Goal: Task Accomplishment & Management: Use online tool/utility

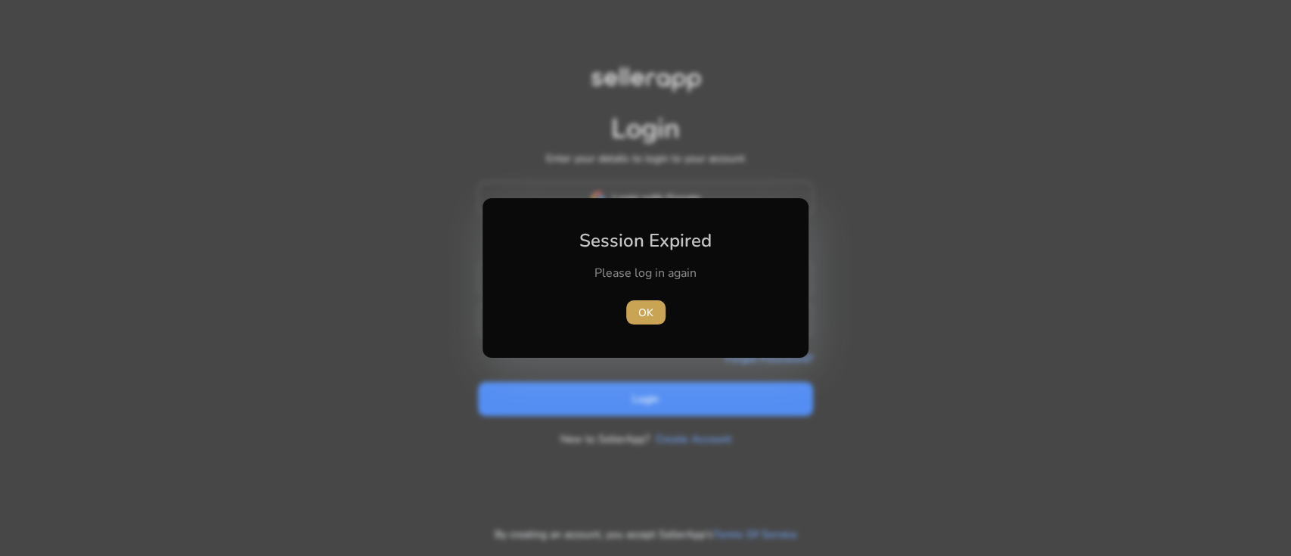
click at [648, 315] on span "OK" at bounding box center [645, 313] width 15 height 16
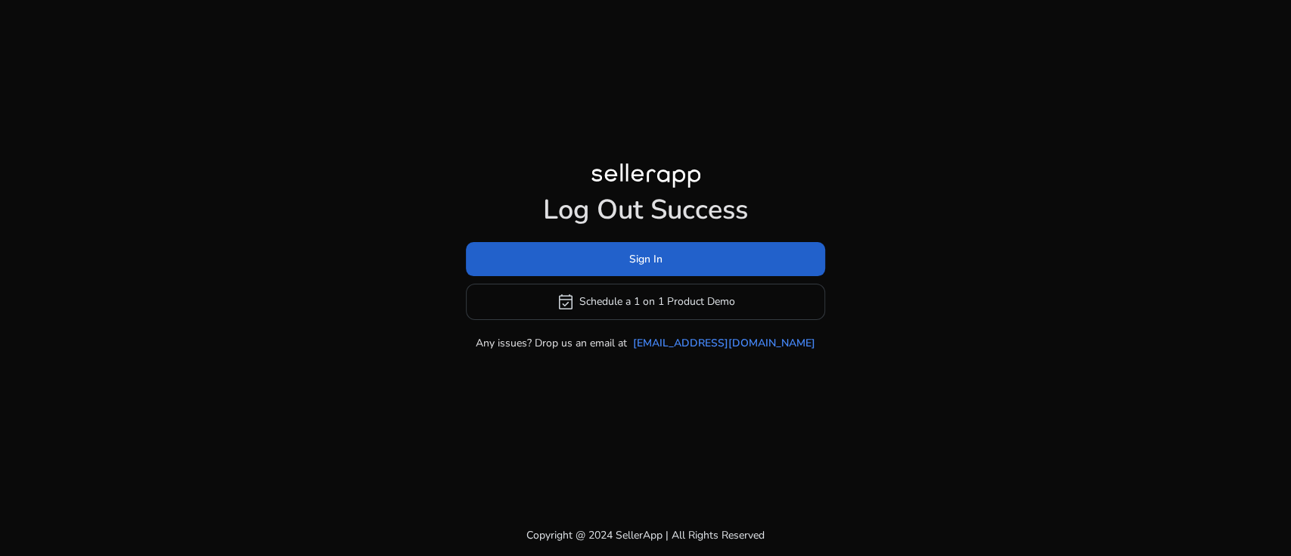
click at [541, 260] on span at bounding box center [645, 259] width 359 height 36
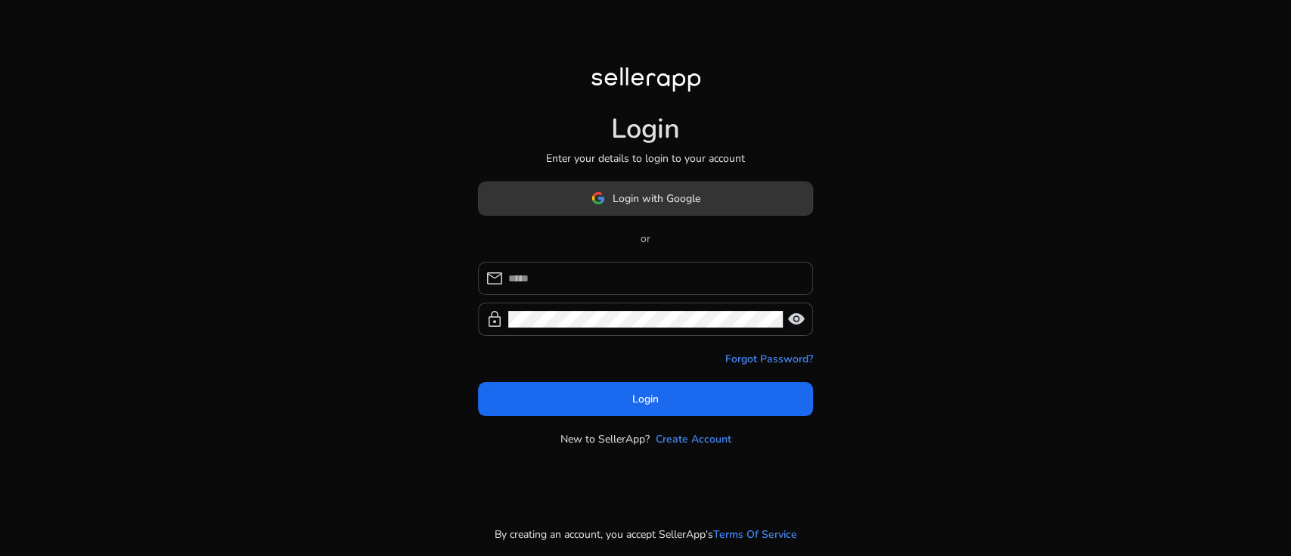
click at [589, 203] on span at bounding box center [646, 198] width 334 height 36
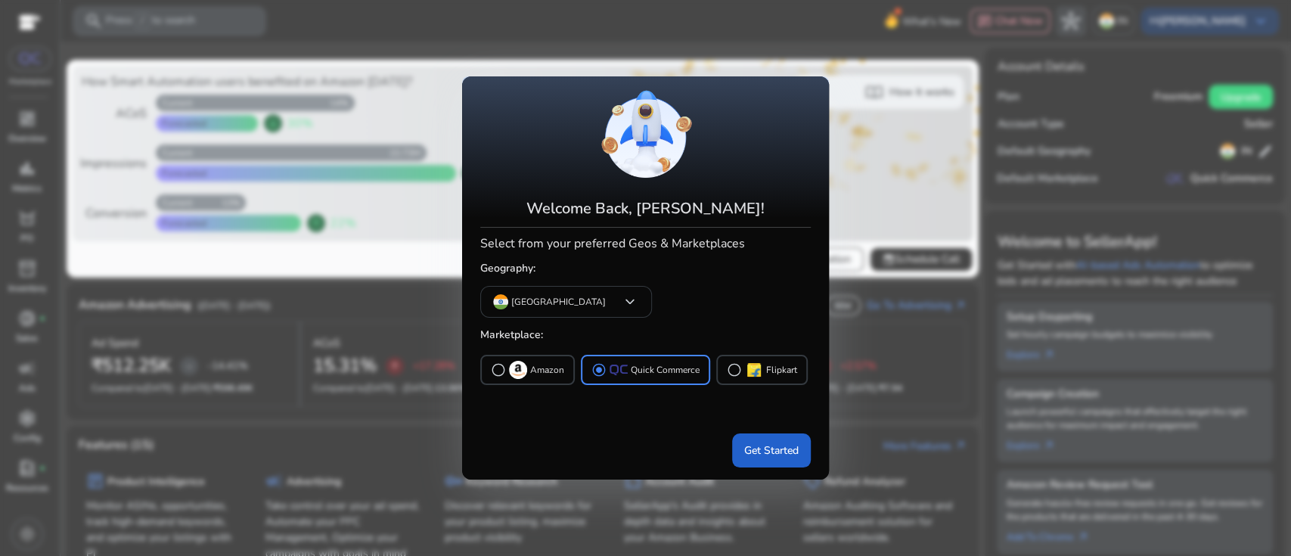
click at [768, 454] on span "Get Started" at bounding box center [771, 450] width 54 height 16
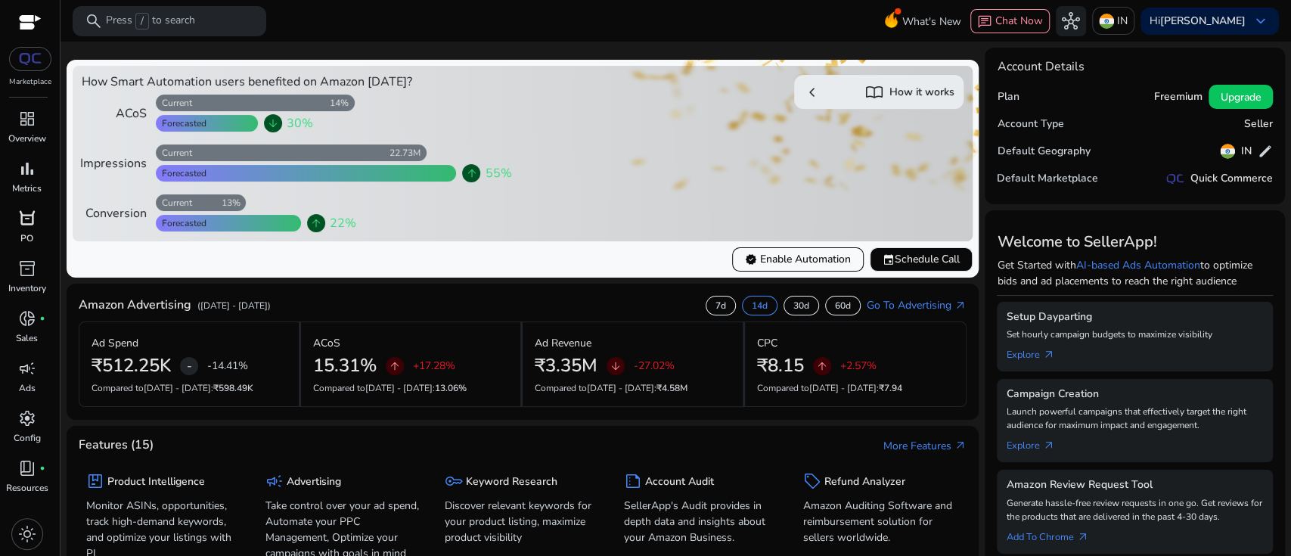
click at [23, 231] on p "PO" at bounding box center [26, 238] width 13 height 14
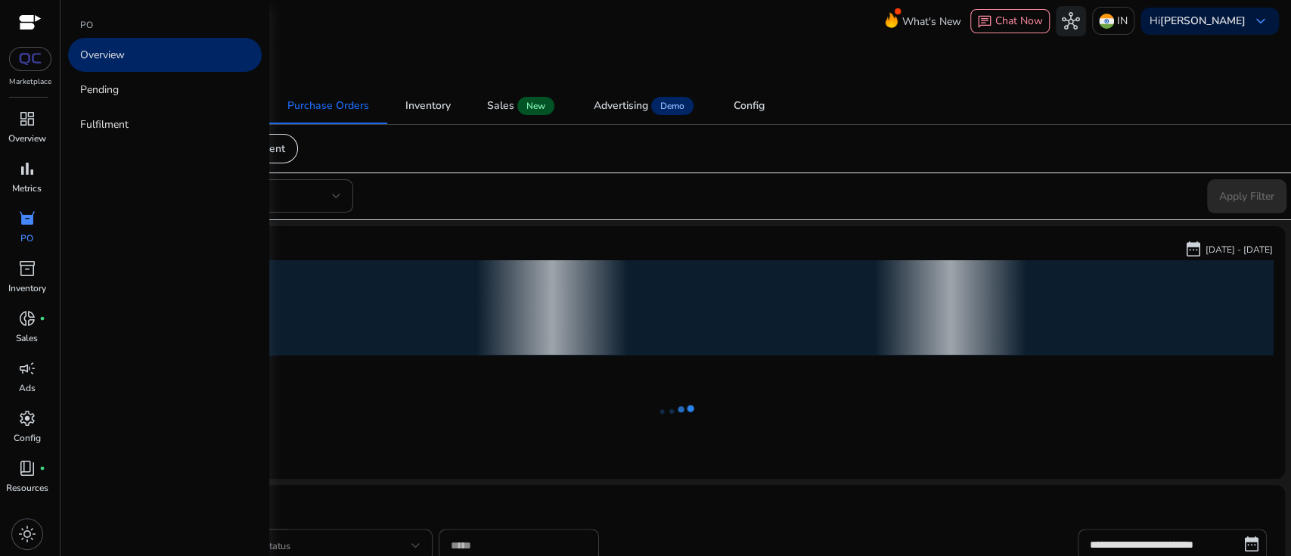
click at [123, 62] on p "Overview" at bounding box center [102, 55] width 45 height 16
